Goal: Information Seeking & Learning: Check status

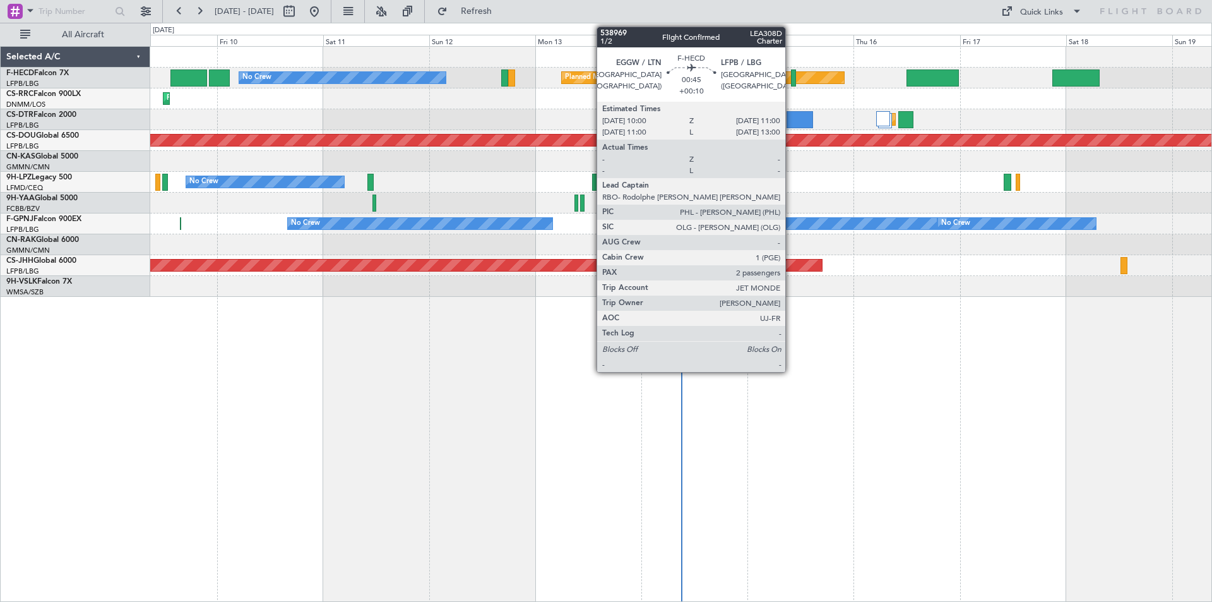
click at [791, 76] on div at bounding box center [793, 77] width 5 height 17
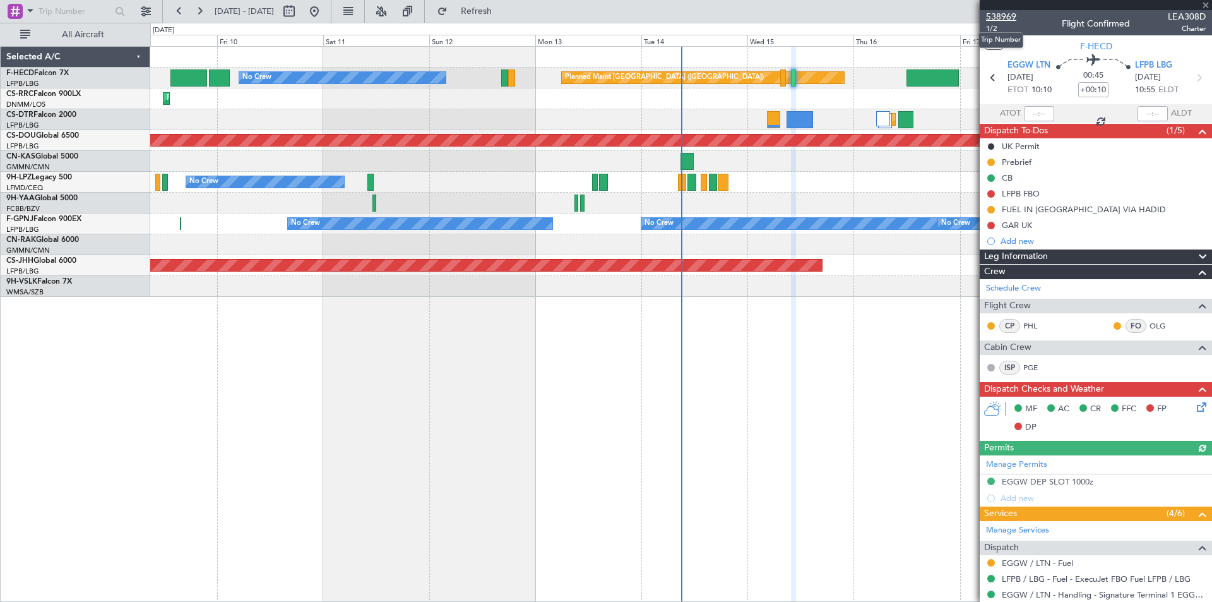
click at [1002, 11] on span "538969" at bounding box center [1001, 16] width 30 height 13
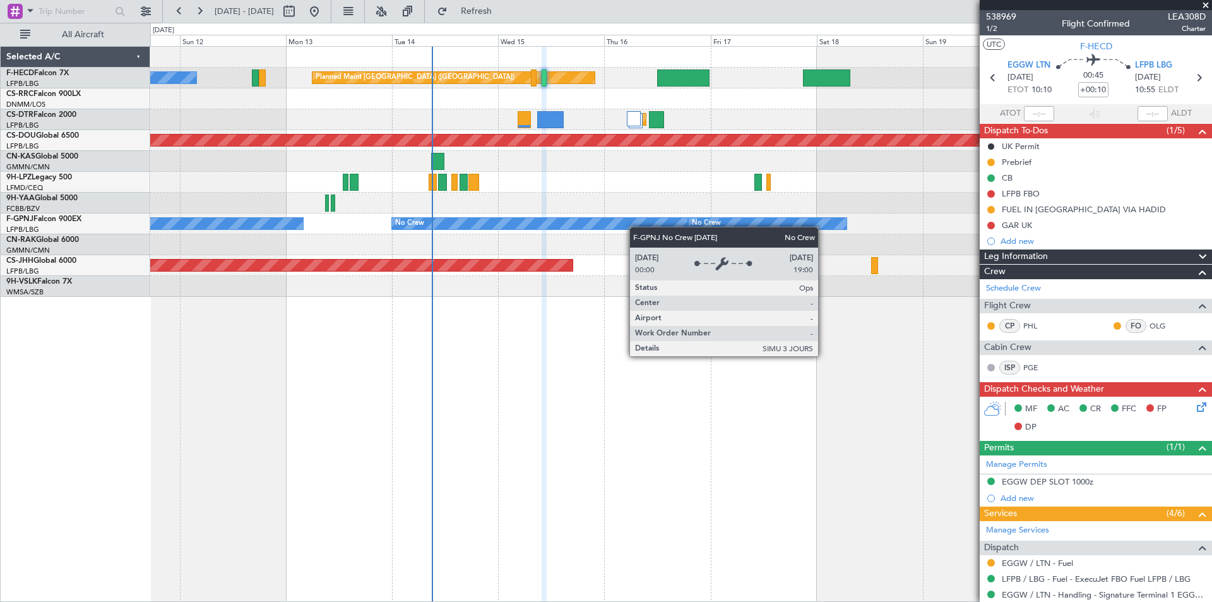
click at [603, 232] on div "No Crew Planned Maint [GEOGRAPHIC_DATA] ([GEOGRAPHIC_DATA]) Planned Maint [GEOG…" at bounding box center [680, 172] width 1061 height 250
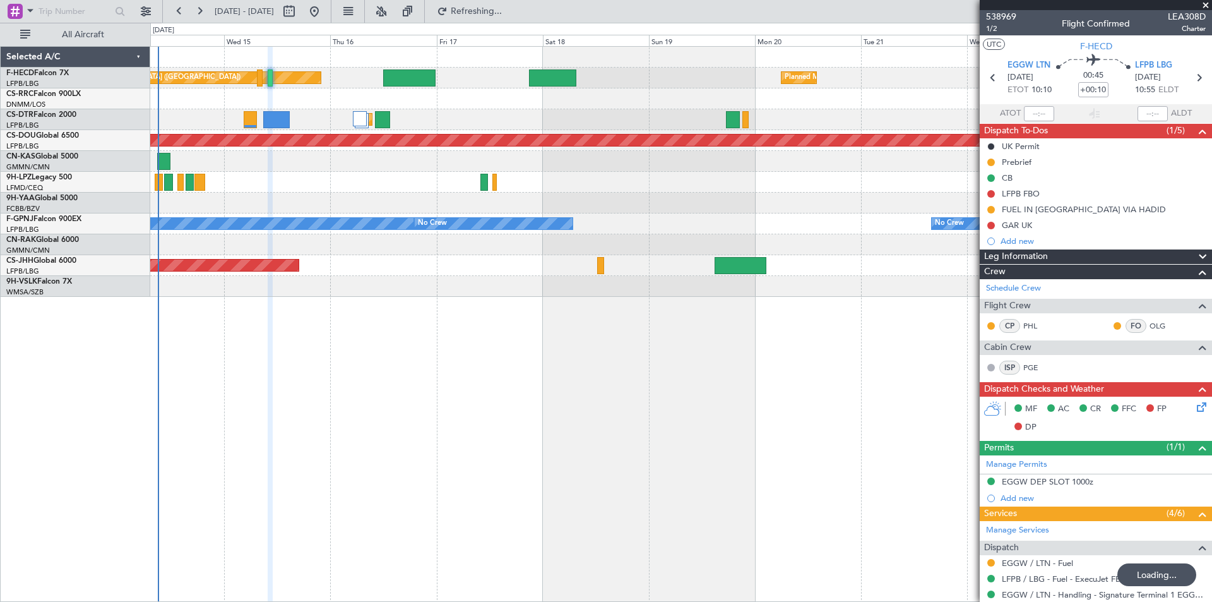
click at [397, 351] on div "Planned Maint [GEOGRAPHIC_DATA] ([GEOGRAPHIC_DATA]) Planned Maint [GEOGRAPHIC_D…" at bounding box center [681, 324] width 1062 height 556
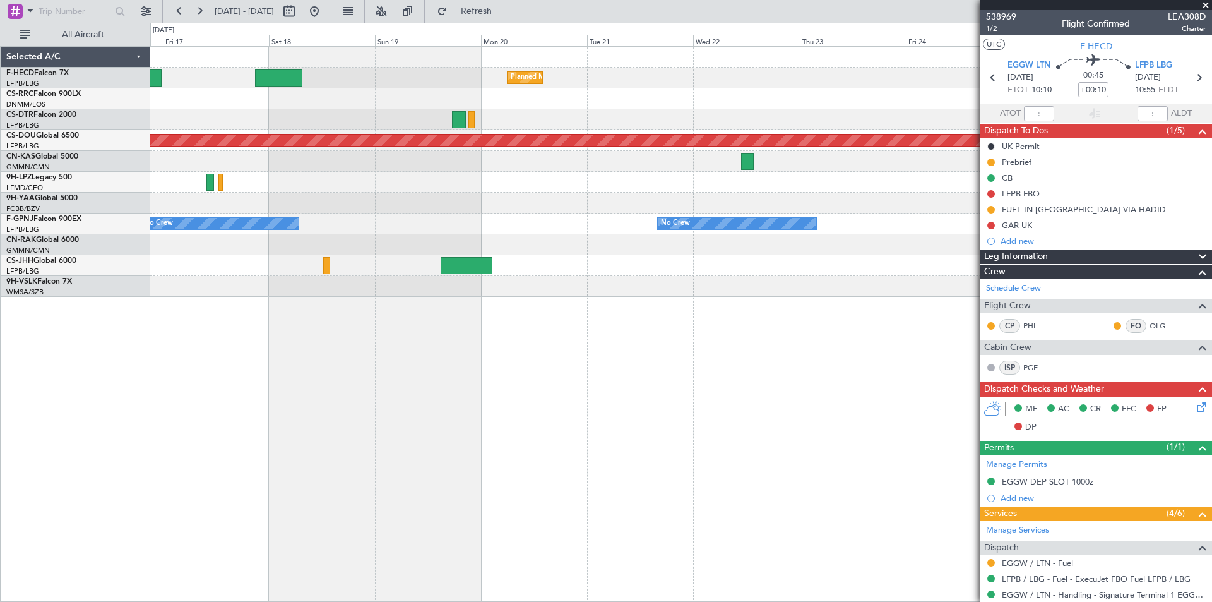
click at [117, 236] on div "Planned Maint [GEOGRAPHIC_DATA] ([GEOGRAPHIC_DATA]) Planned Maint [GEOGRAPHIC_D…" at bounding box center [606, 312] width 1212 height 579
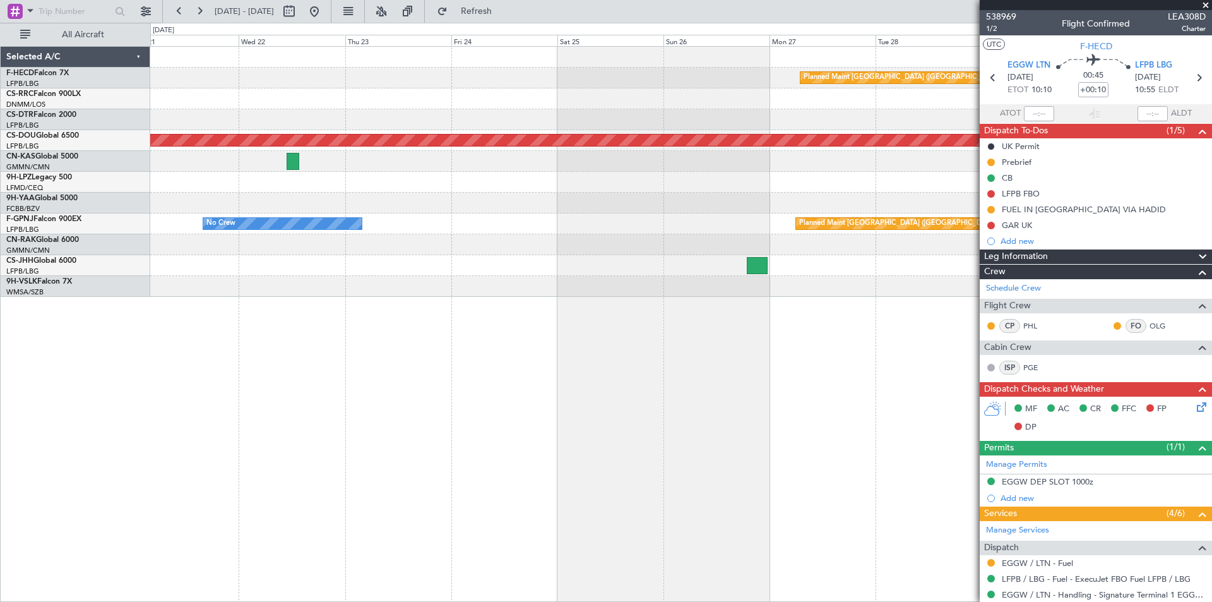
click at [237, 159] on div "Planned Maint [GEOGRAPHIC_DATA] ([GEOGRAPHIC_DATA]) Planned Maint [GEOGRAPHIC_D…" at bounding box center [680, 172] width 1061 height 250
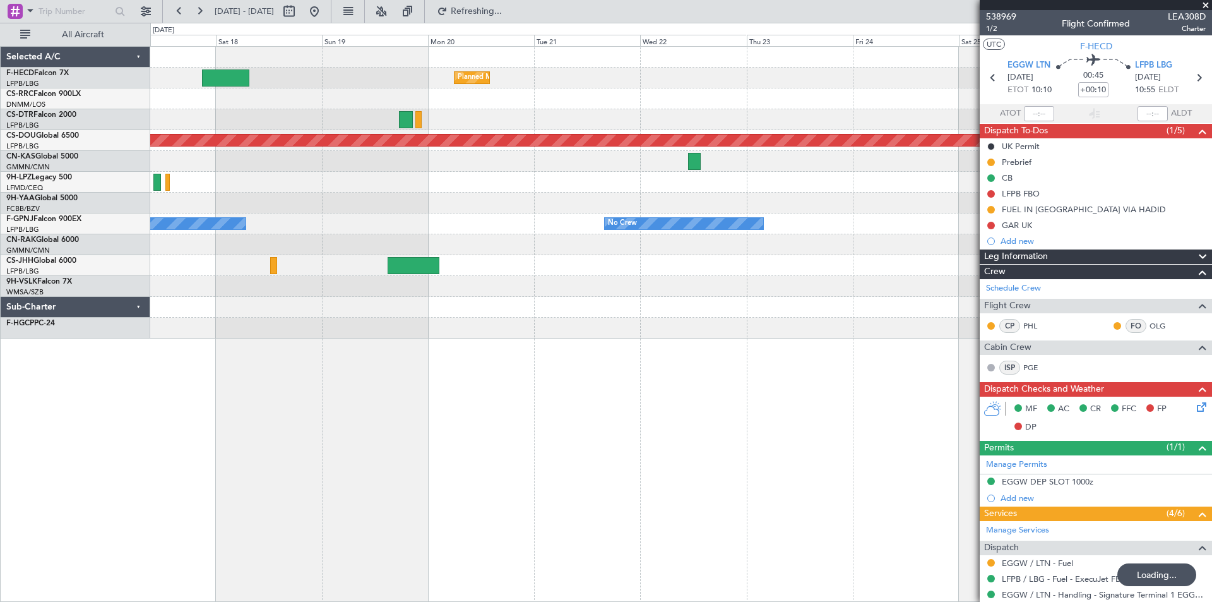
click at [942, 295] on div "Planned Maint [GEOGRAPHIC_DATA] ([GEOGRAPHIC_DATA]) Planned Maint [GEOGRAPHIC_D…" at bounding box center [680, 193] width 1061 height 292
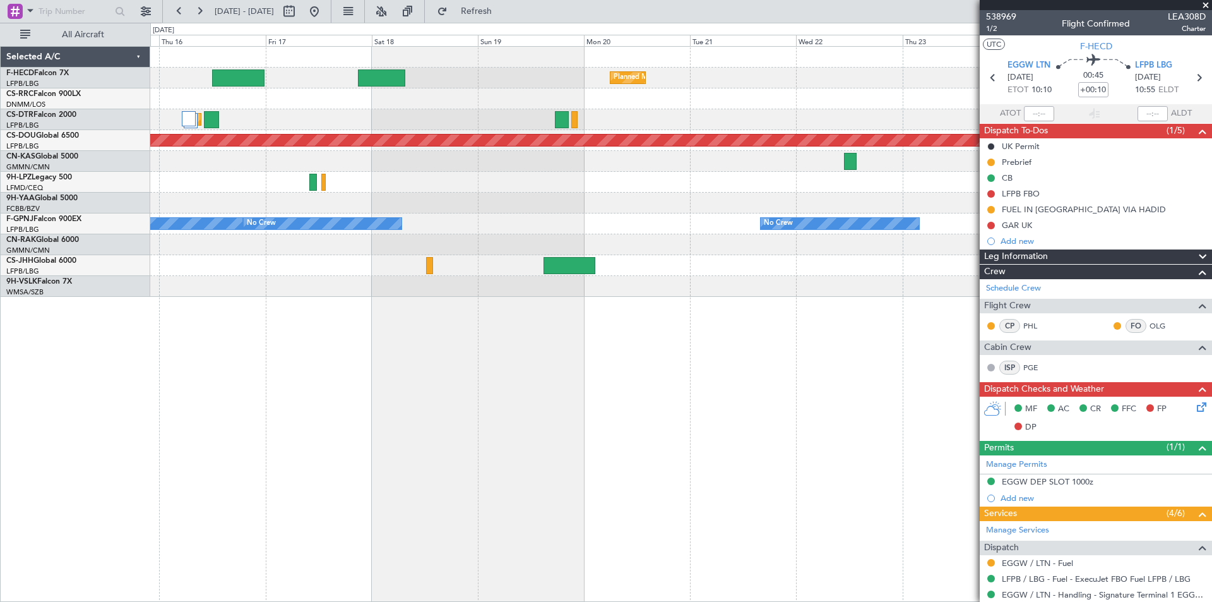
click at [253, 196] on div "Planned Maint [GEOGRAPHIC_DATA] ([GEOGRAPHIC_DATA]) Planned Maint [GEOGRAPHIC_D…" at bounding box center [680, 172] width 1061 height 250
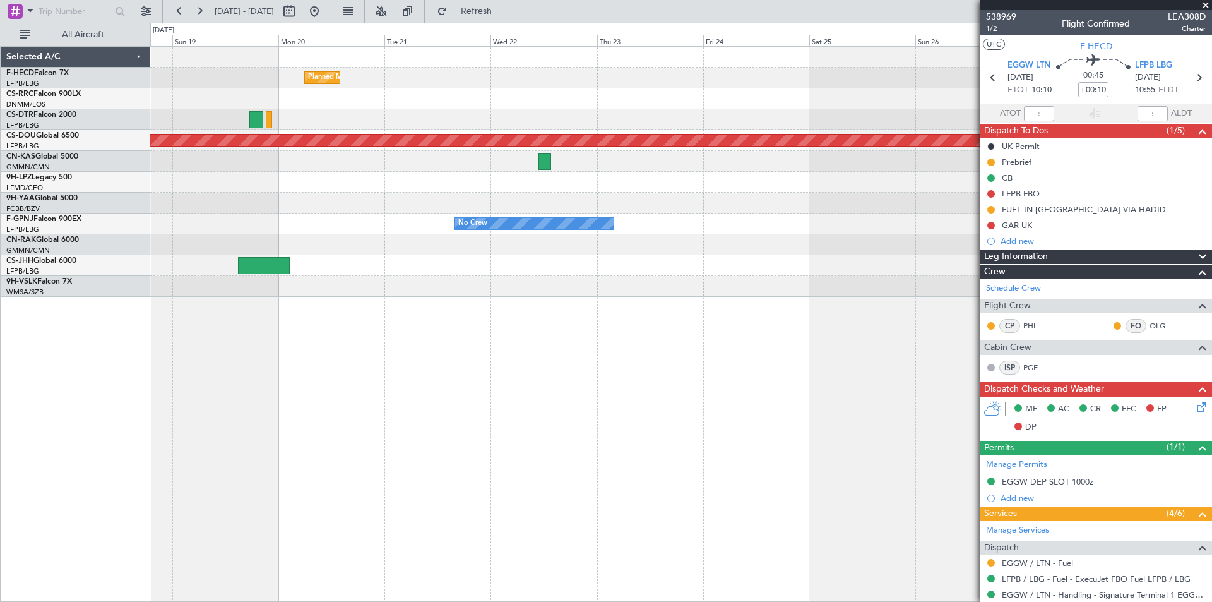
click at [203, 198] on div "Planned Maint [GEOGRAPHIC_DATA] ([GEOGRAPHIC_DATA]) Planned Maint [GEOGRAPHIC_D…" at bounding box center [680, 172] width 1061 height 250
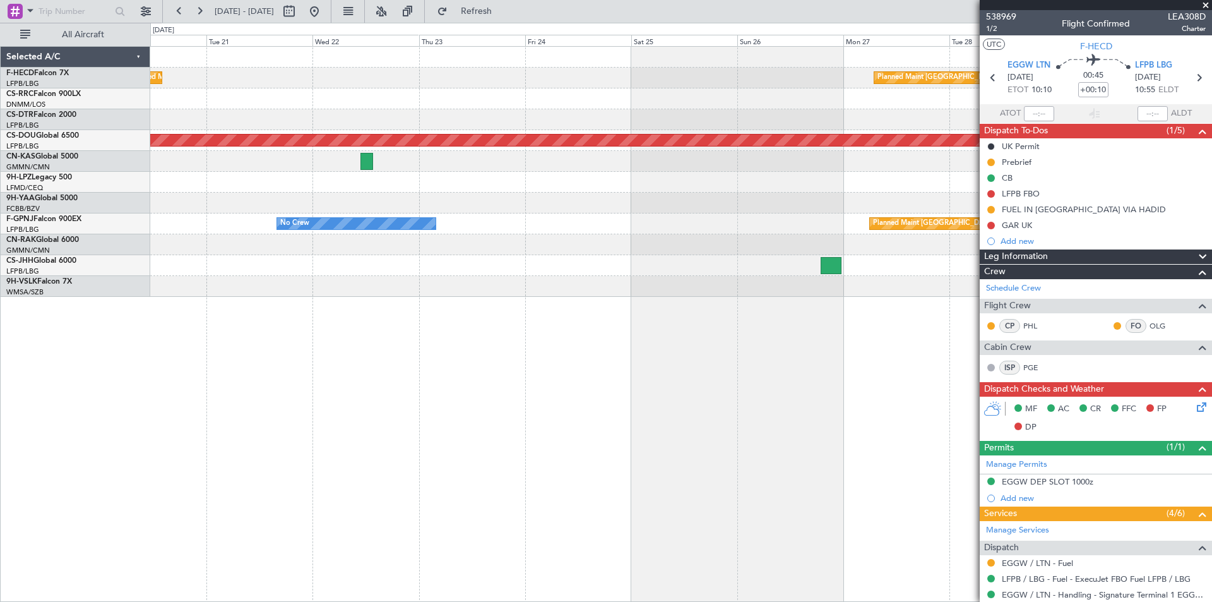
click at [484, 234] on div "No Crew Planned Maint [GEOGRAPHIC_DATA] ([GEOGRAPHIC_DATA]) No Crew" at bounding box center [680, 223] width 1061 height 21
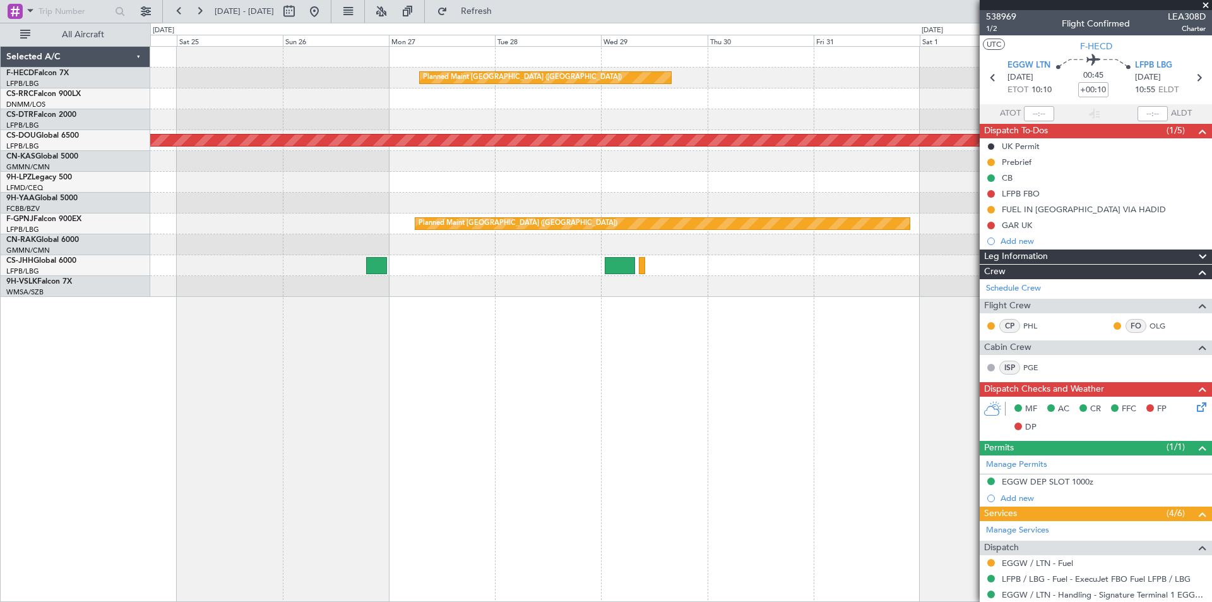
click at [184, 276] on div "Planned Maint [GEOGRAPHIC_DATA] ([GEOGRAPHIC_DATA]) Planned Maint [GEOGRAPHIC_D…" at bounding box center [680, 172] width 1061 height 250
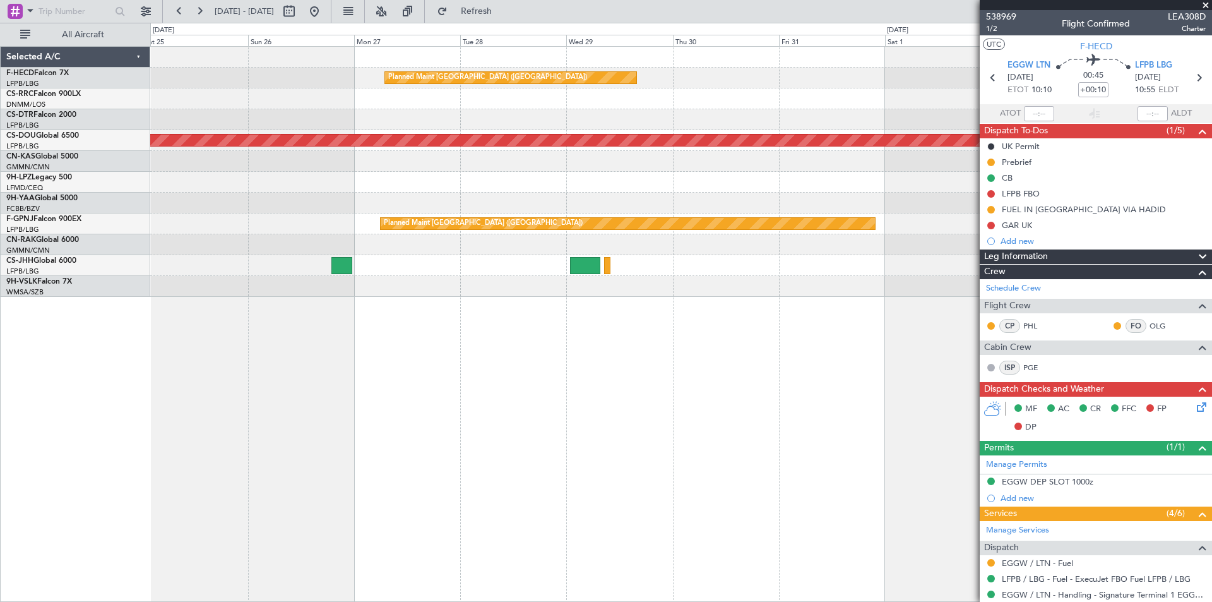
click at [380, 227] on div "Planned Maint [GEOGRAPHIC_DATA] ([GEOGRAPHIC_DATA]) No Crew" at bounding box center [680, 223] width 1061 height 21
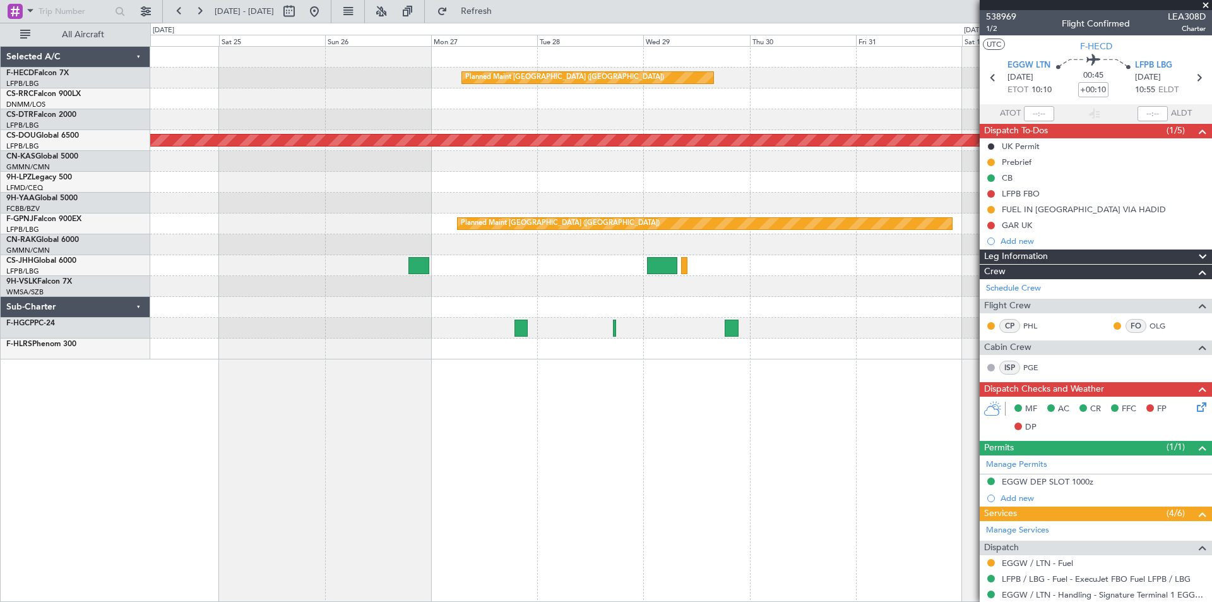
click at [806, 221] on div "Planned Maint [GEOGRAPHIC_DATA] ([GEOGRAPHIC_DATA]) Planned Maint [GEOGRAPHIC_D…" at bounding box center [680, 203] width 1061 height 312
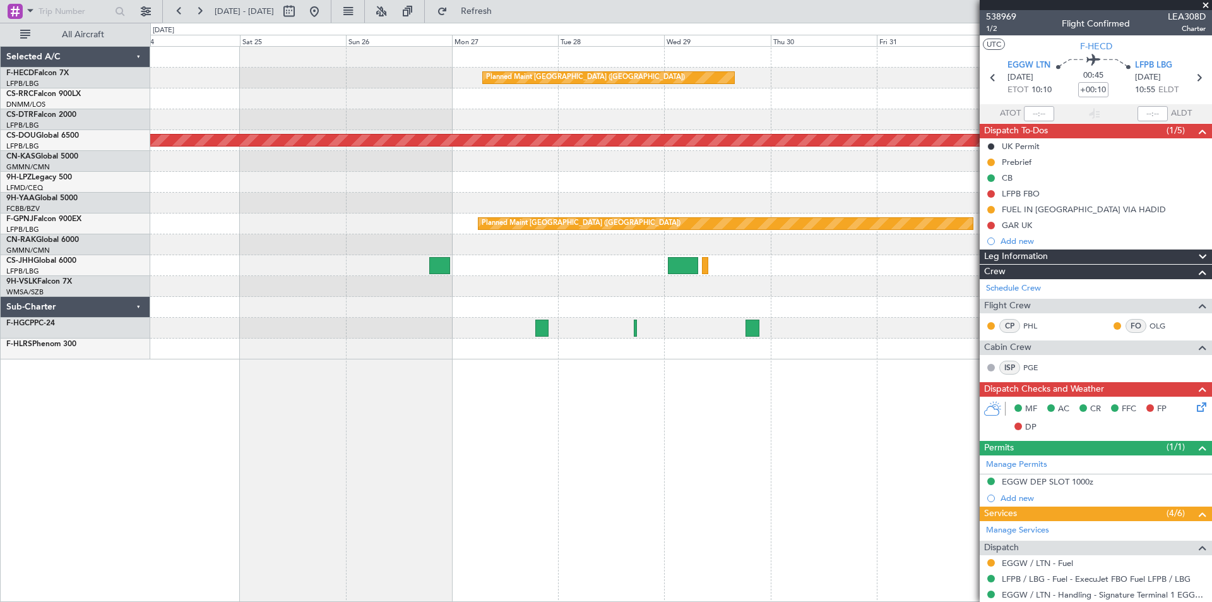
click at [783, 278] on div "Planned Maint [GEOGRAPHIC_DATA] ([GEOGRAPHIC_DATA]) Planned Maint [GEOGRAPHIC_D…" at bounding box center [680, 203] width 1061 height 312
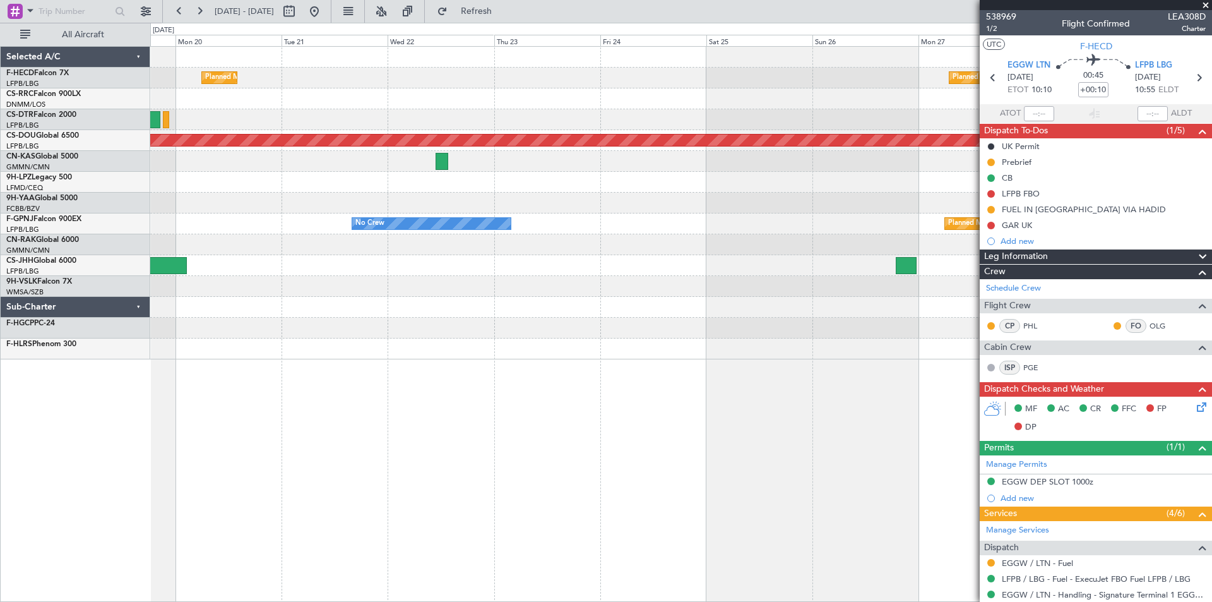
click at [812, 254] on div at bounding box center [680, 244] width 1061 height 21
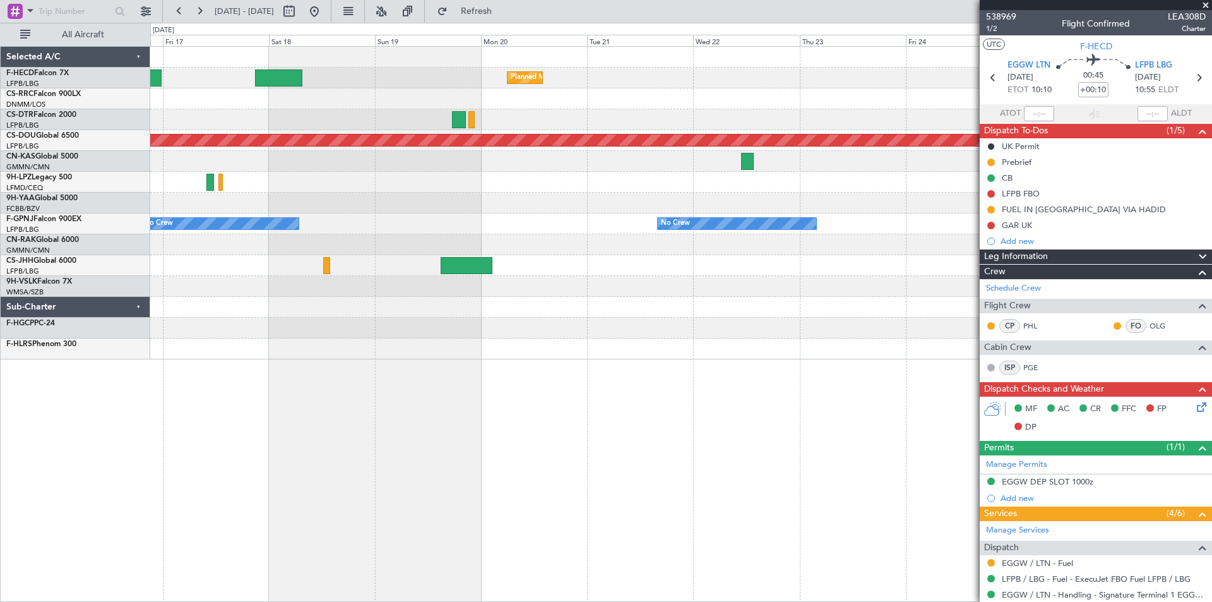
click at [720, 307] on div "Planned Maint [GEOGRAPHIC_DATA] ([GEOGRAPHIC_DATA]) Planned Maint [GEOGRAPHIC_D…" at bounding box center [680, 203] width 1061 height 312
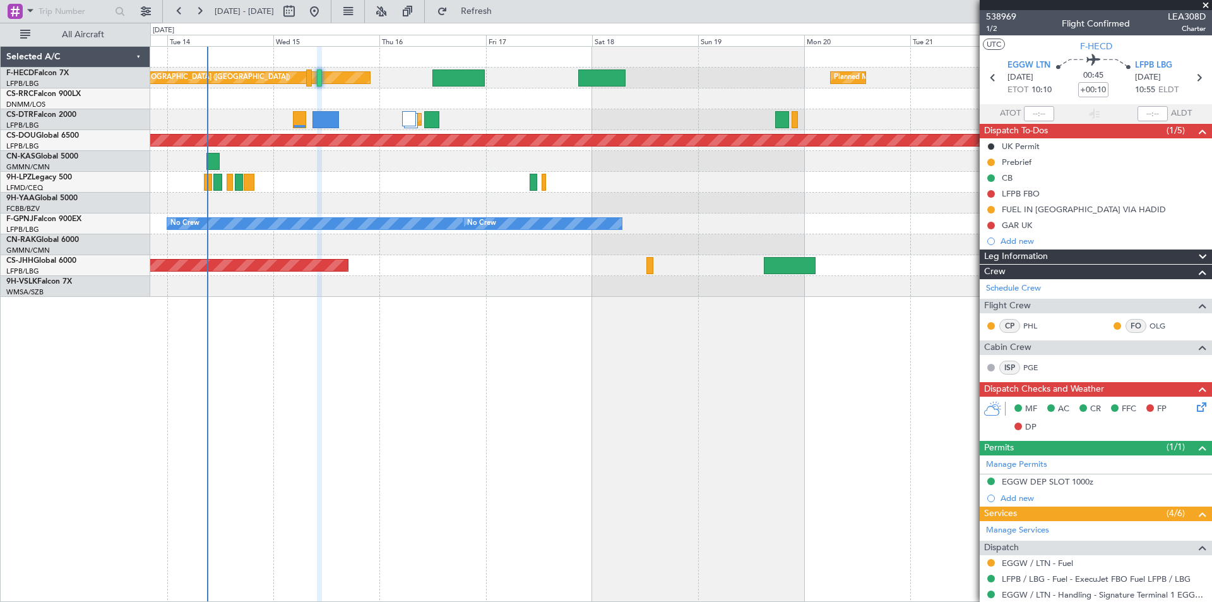
click at [489, 203] on div "Planned Maint [GEOGRAPHIC_DATA] ([GEOGRAPHIC_DATA]) Planned Maint [GEOGRAPHIC_D…" at bounding box center [680, 172] width 1061 height 250
